Goal: Find specific page/section: Locate a particular part of the current website

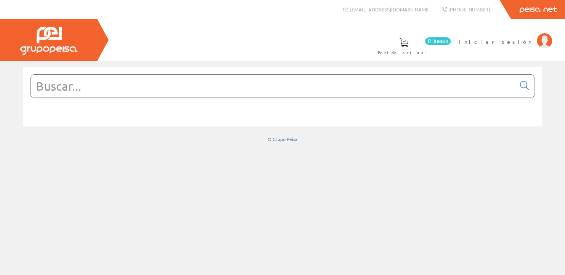
click at [131, 90] on input "text" at bounding box center [273, 86] width 484 height 23
paste input "3RT1016-1AP01"
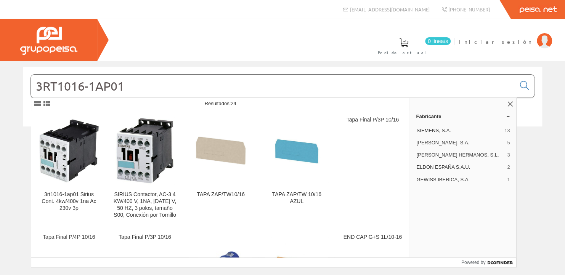
type input "3RT1016-1AP01"
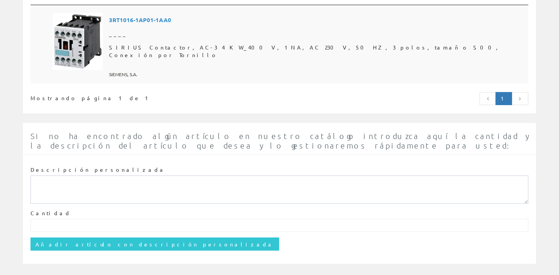
scroll to position [18, 0]
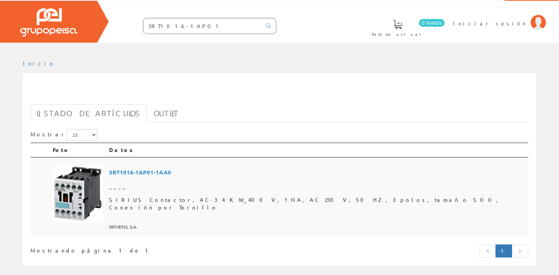
click at [162, 168] on span "3RT1016-1AP01-1AA0" at bounding box center [317, 172] width 416 height 14
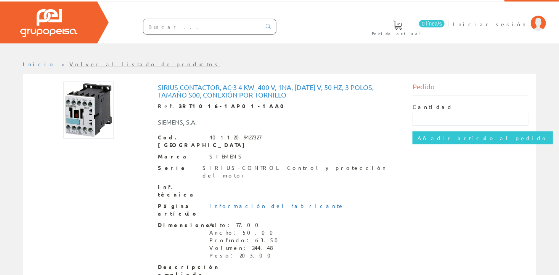
scroll to position [34, 0]
